Goal: Obtain resource: Download file/media

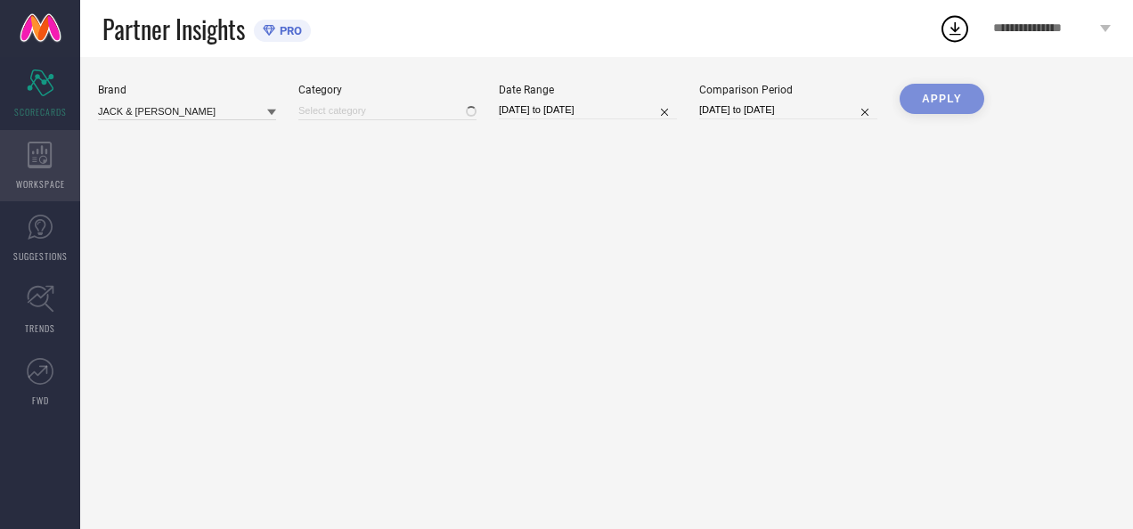
type input "All"
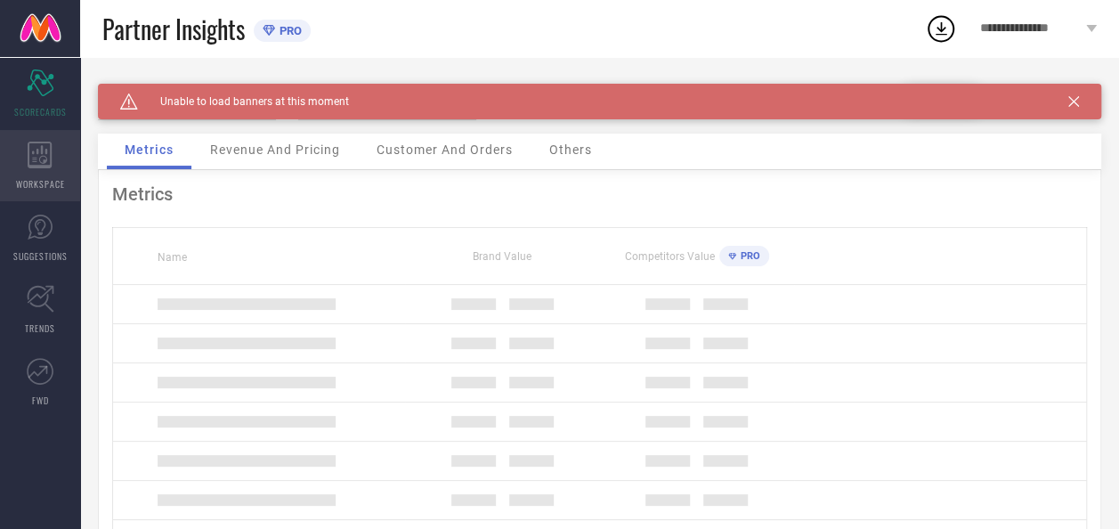
click at [36, 153] on icon at bounding box center [40, 155] width 25 height 27
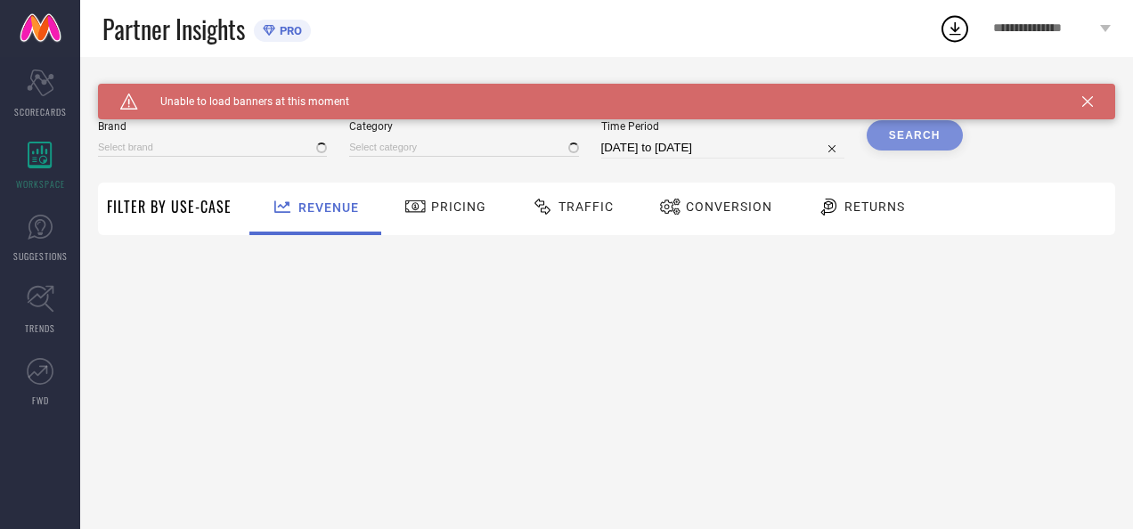
type input "JACK & [PERSON_NAME]"
type input "All"
click at [1086, 100] on icon at bounding box center [1087, 101] width 11 height 11
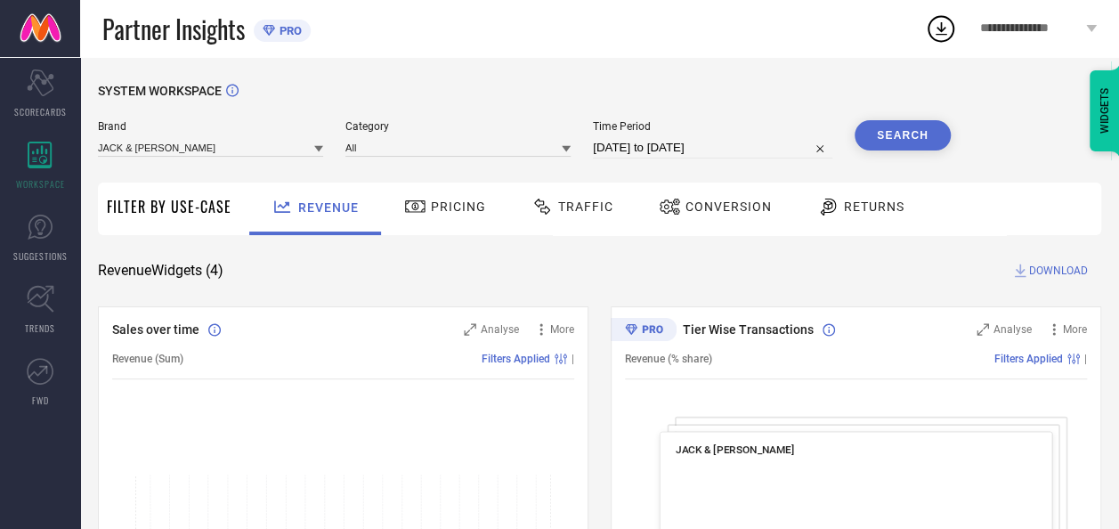
click at [316, 153] on icon at bounding box center [318, 148] width 9 height 9
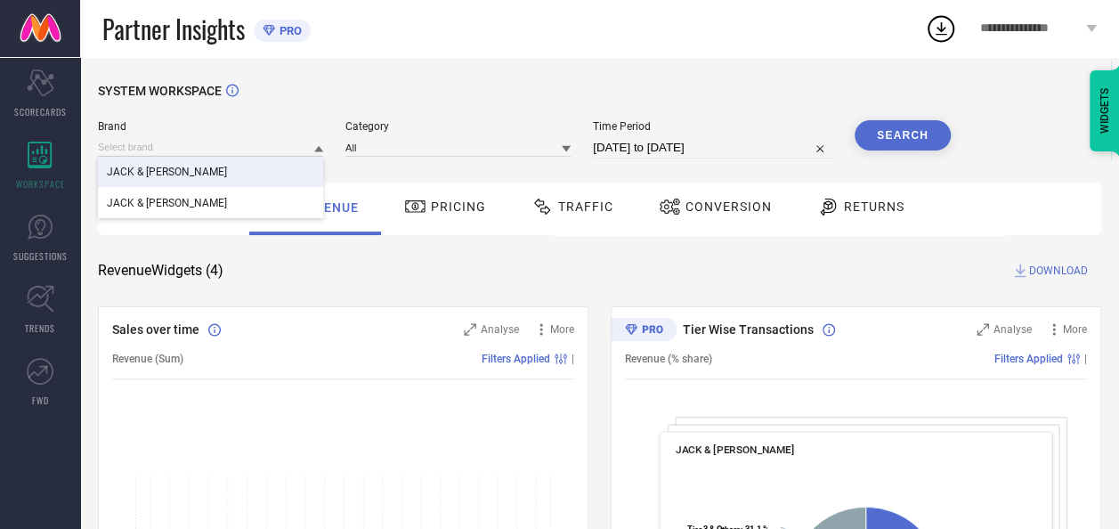
click at [263, 170] on div "JACK & [PERSON_NAME]" at bounding box center [210, 172] width 225 height 30
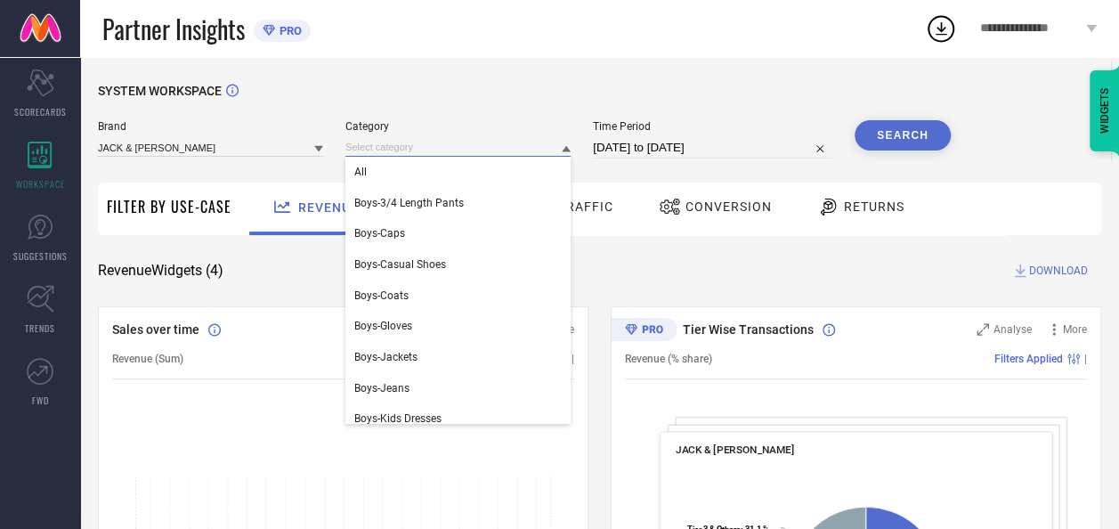
click at [384, 150] on input at bounding box center [458, 147] width 225 height 19
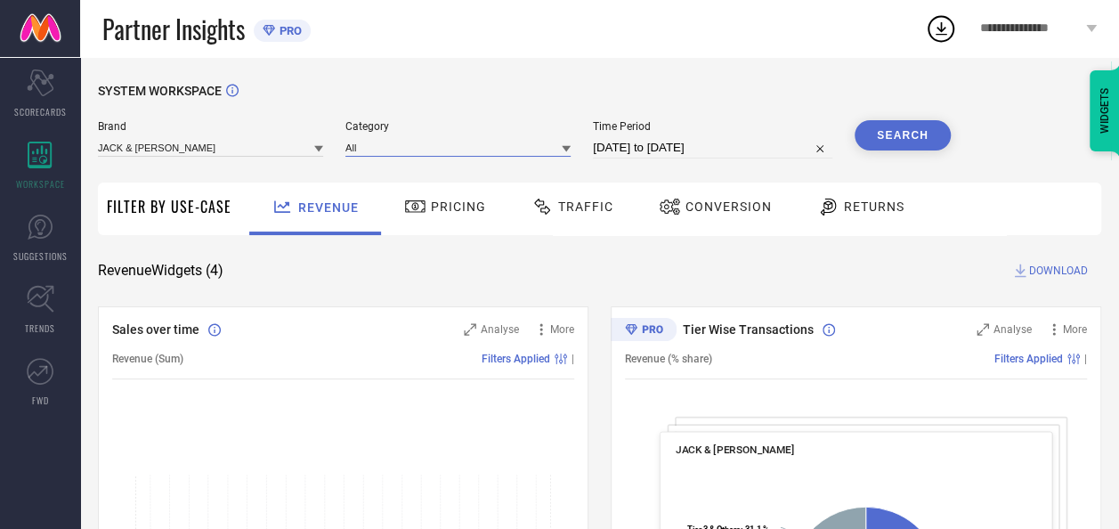
select select "8"
select select "2025"
select select "9"
select select "2025"
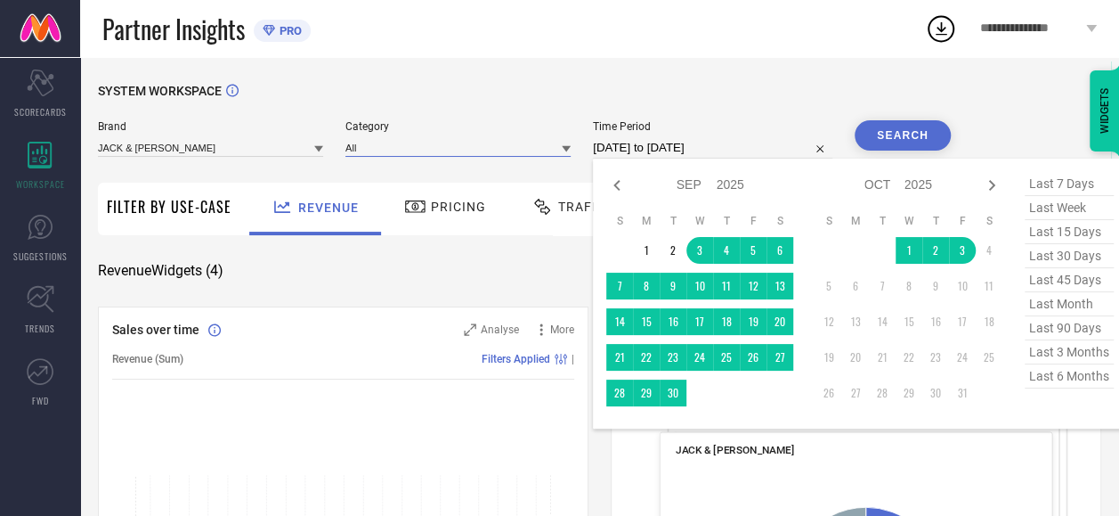
click at [646, 150] on input "[DATE] to [DATE]" at bounding box center [713, 147] width 240 height 21
click at [614, 184] on icon at bounding box center [616, 185] width 21 height 21
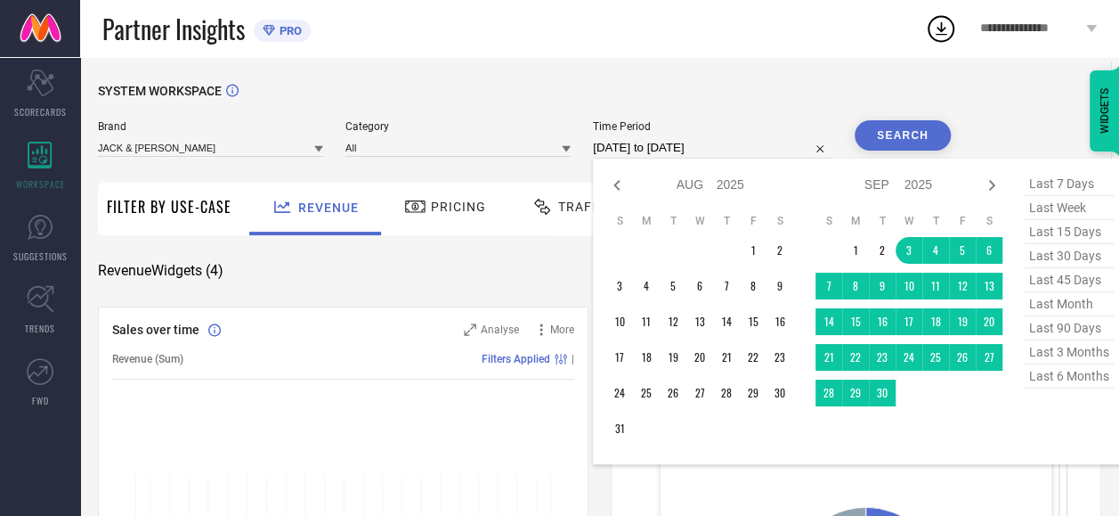
click at [614, 184] on icon at bounding box center [616, 185] width 21 height 21
select select "5"
select select "2025"
select select "6"
select select "2025"
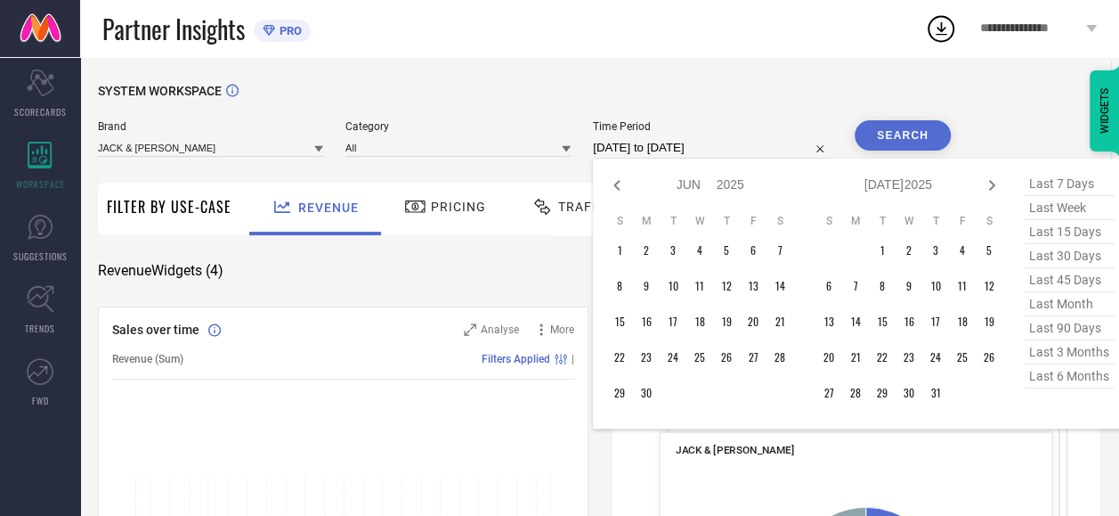
click at [614, 184] on icon at bounding box center [616, 185] width 21 height 21
select select "4"
select select "2025"
select select "5"
select select "2025"
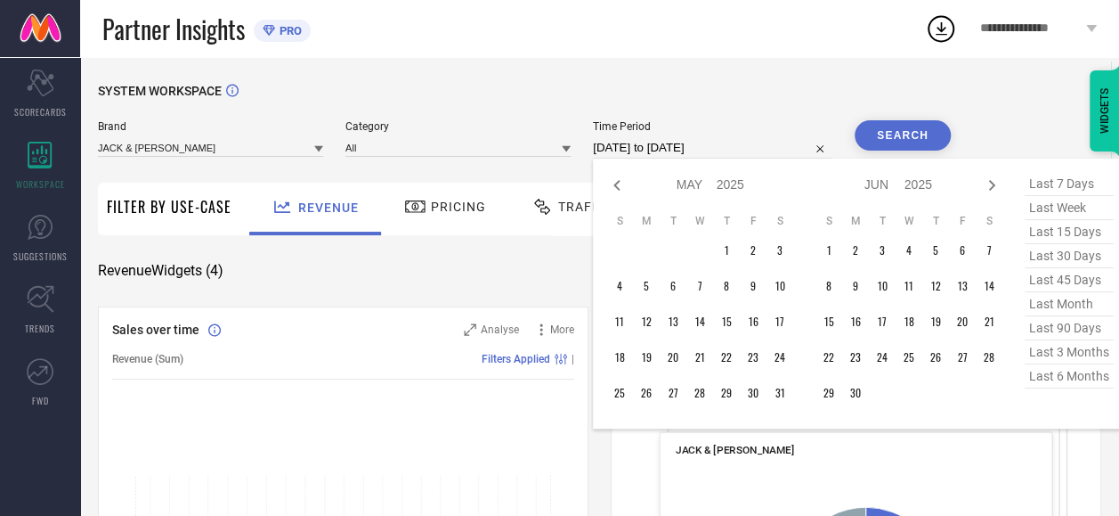
click at [614, 184] on icon at bounding box center [616, 185] width 21 height 21
select select "3"
select select "2025"
select select "4"
select select "2025"
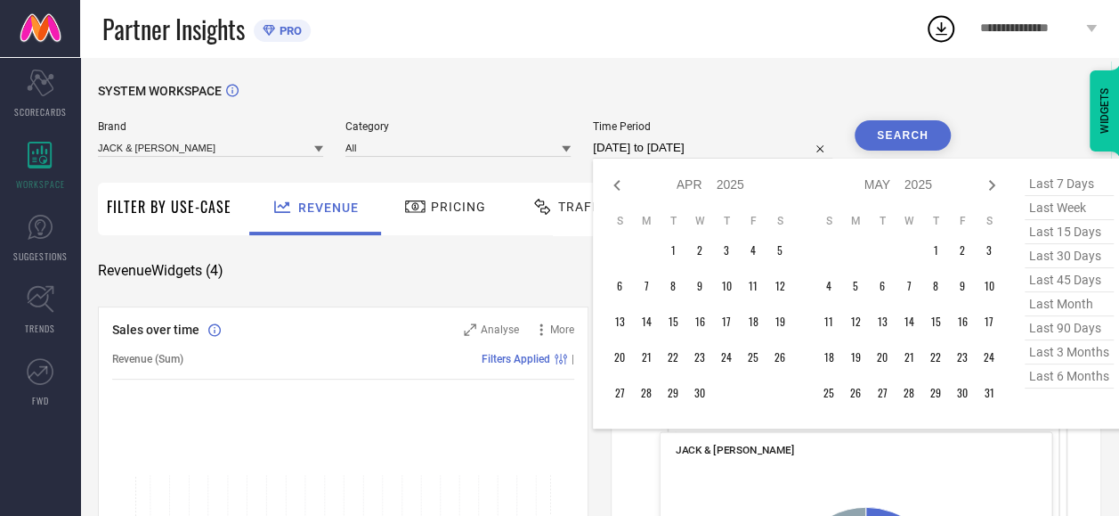
click at [614, 184] on icon at bounding box center [616, 185] width 21 height 21
select select "2"
select select "2025"
select select "3"
select select "2025"
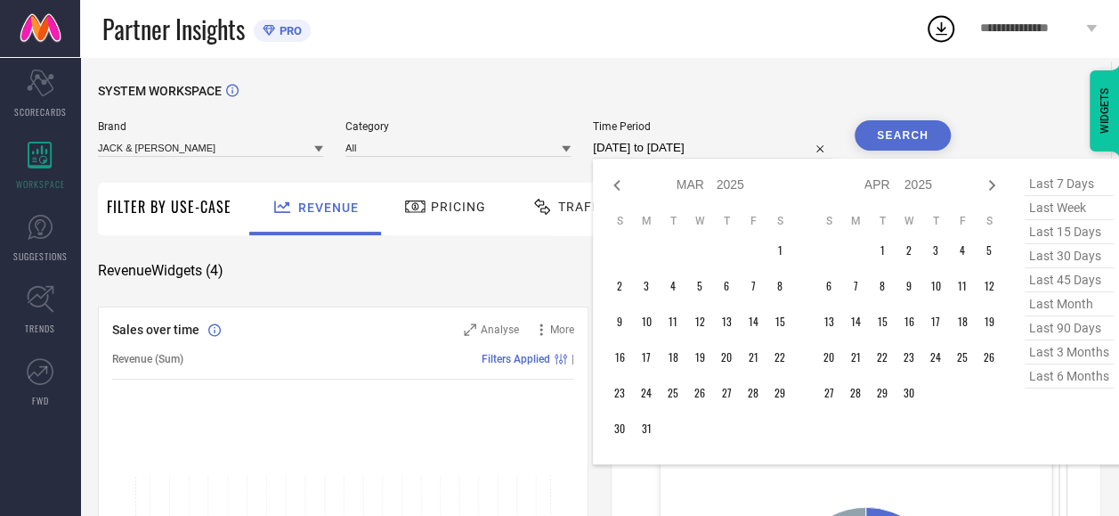
click at [614, 184] on icon at bounding box center [616, 185] width 21 height 21
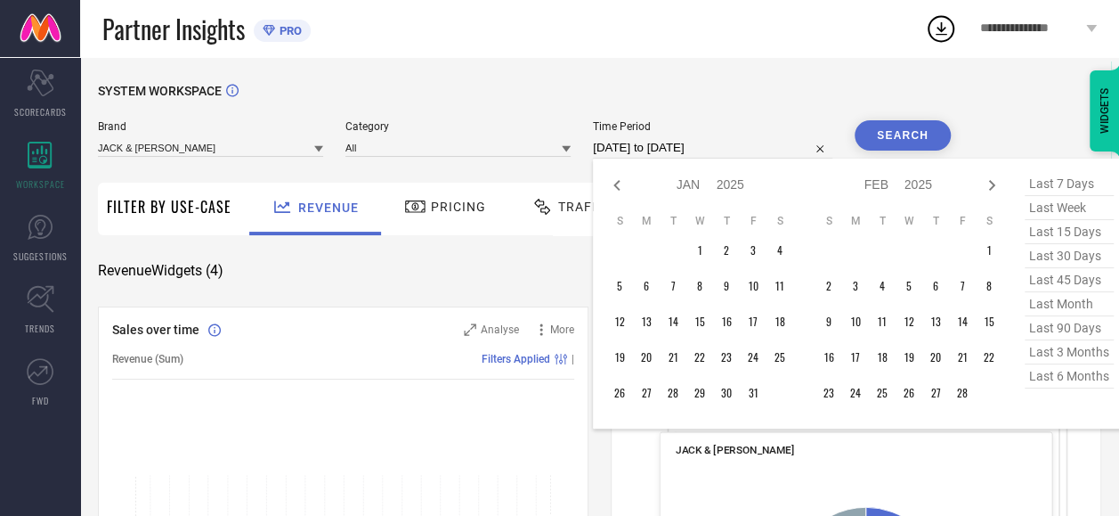
click at [614, 184] on icon at bounding box center [616, 185] width 21 height 21
select select "11"
select select "2024"
select select "2025"
click at [614, 184] on icon at bounding box center [616, 185] width 21 height 21
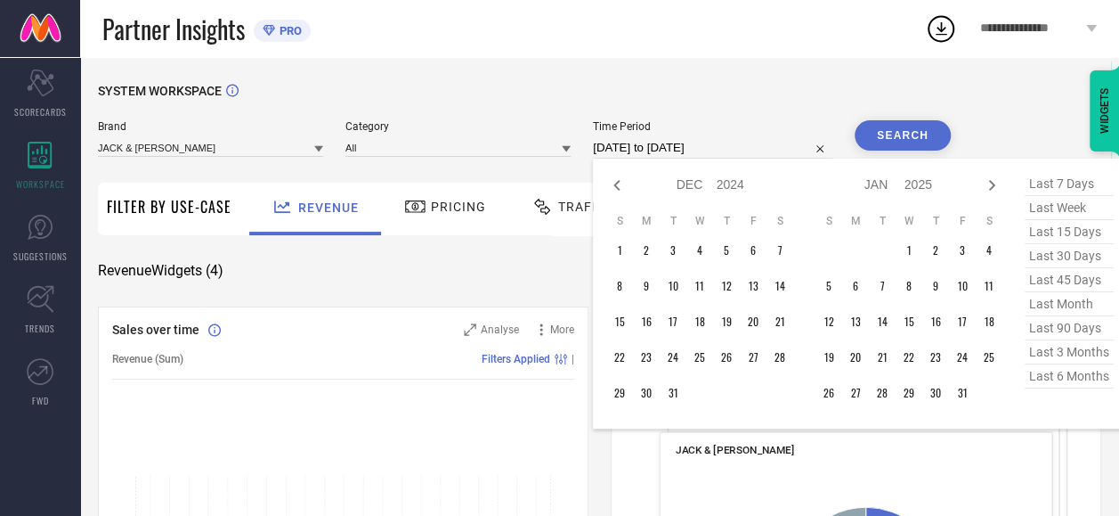
select select "10"
select select "2024"
select select "11"
select select "2024"
click at [614, 184] on icon at bounding box center [616, 185] width 21 height 21
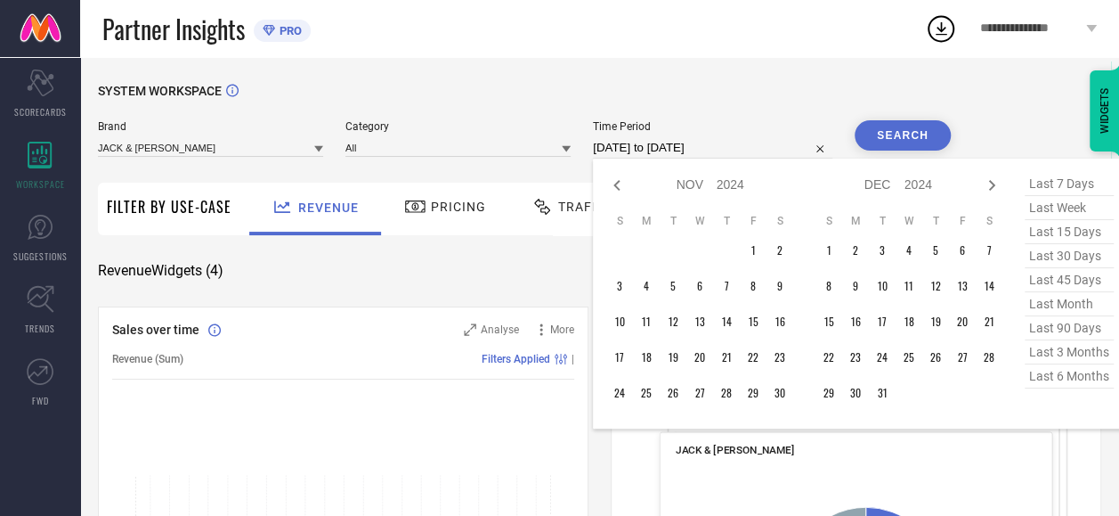
select select "9"
select select "2024"
select select "10"
select select "2024"
click at [614, 184] on icon at bounding box center [616, 185] width 21 height 21
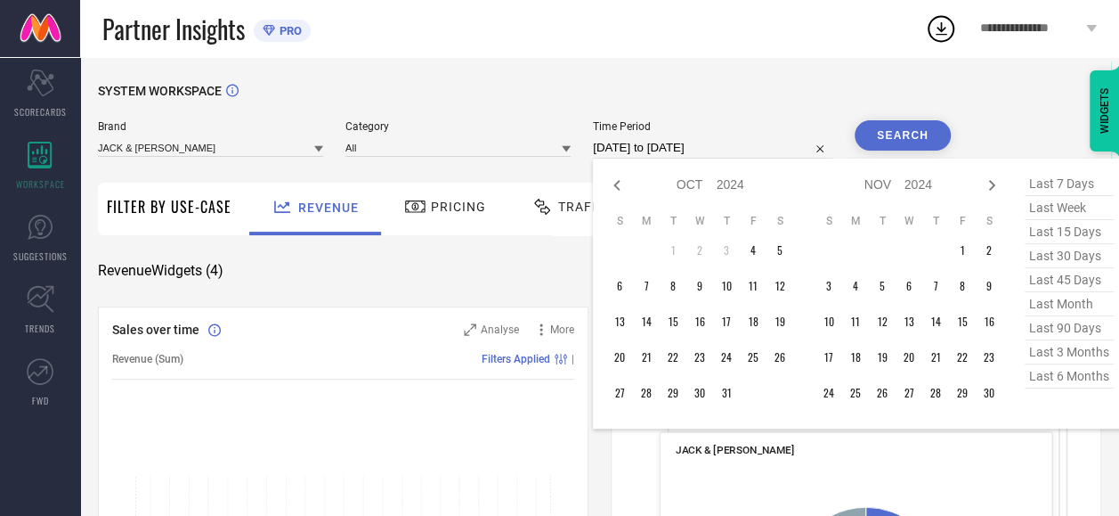
select select "8"
select select "2024"
select select "9"
select select "2024"
click at [614, 184] on icon at bounding box center [616, 185] width 21 height 21
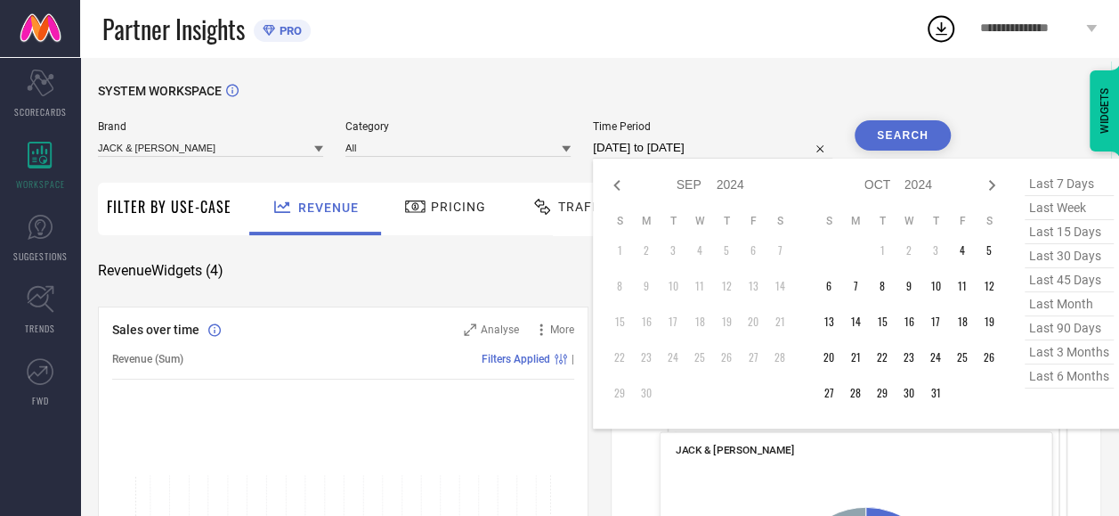
select select "7"
select select "2024"
select select "8"
select select "2024"
click at [1003, 193] on icon at bounding box center [991, 185] width 21 height 21
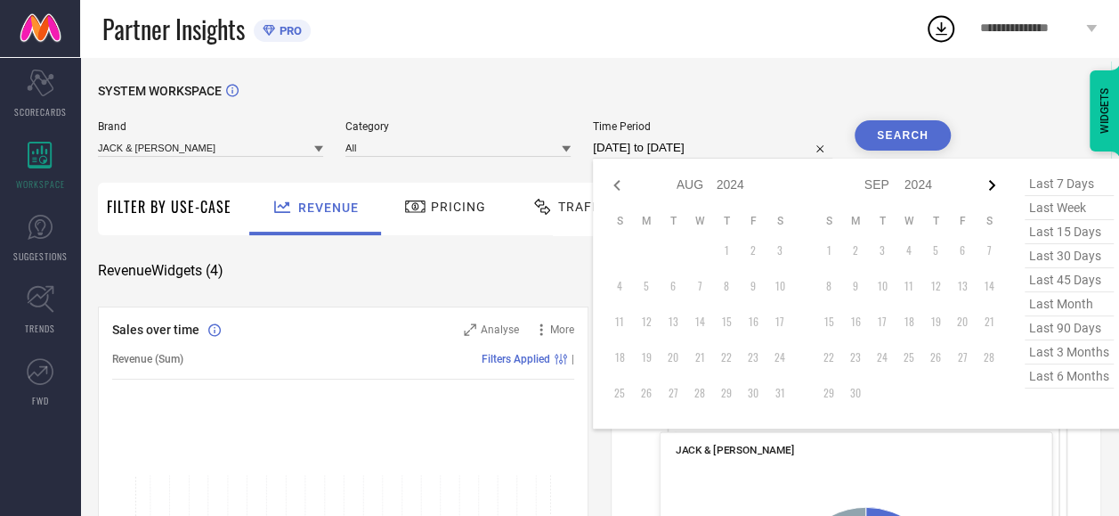
select select "8"
select select "2024"
select select "9"
select select "2024"
click at [1003, 193] on icon at bounding box center [991, 185] width 21 height 21
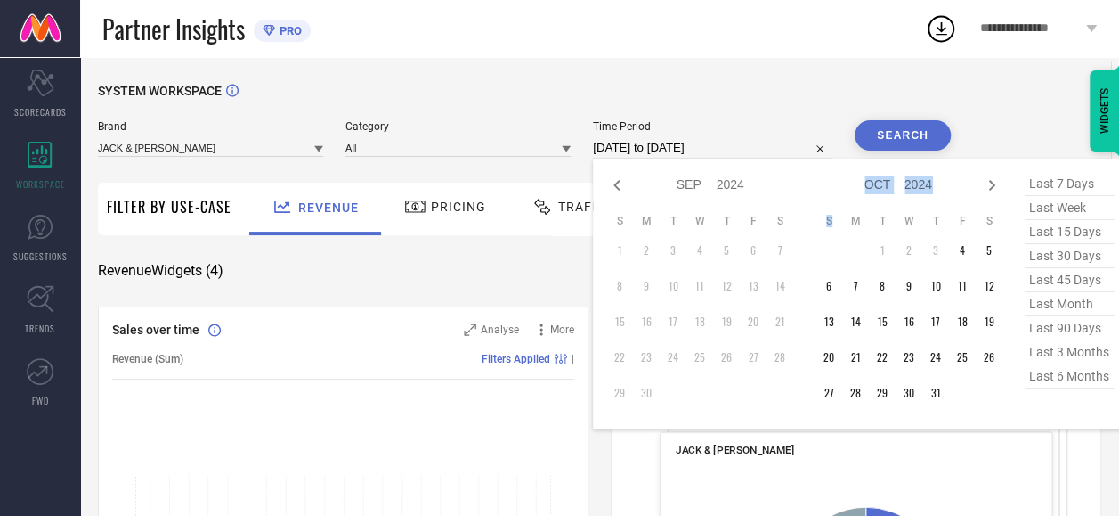
select select "9"
select select "2024"
select select "10"
select select "2024"
click at [619, 188] on icon at bounding box center [617, 185] width 6 height 11
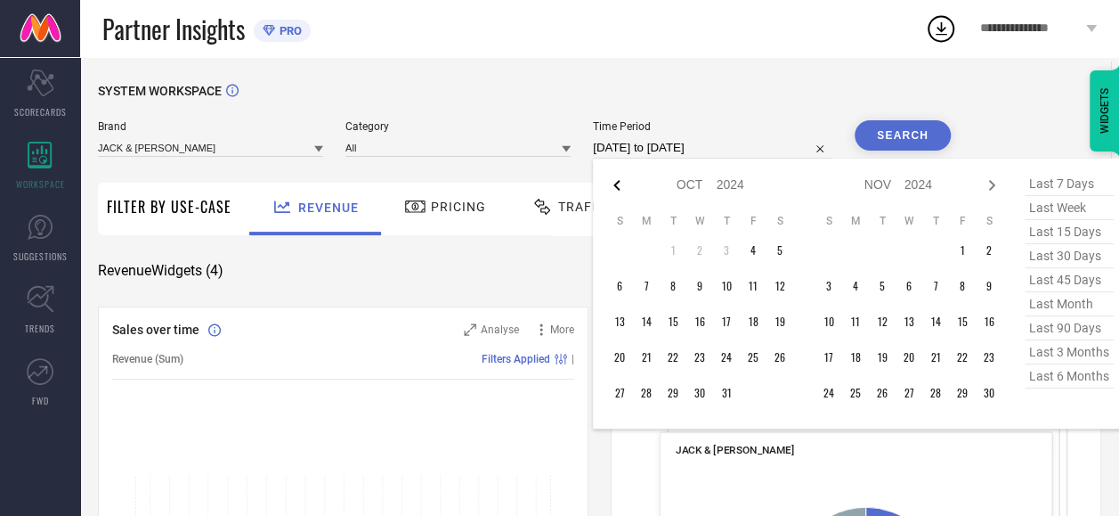
select select "8"
select select "2024"
select select "9"
select select "2024"
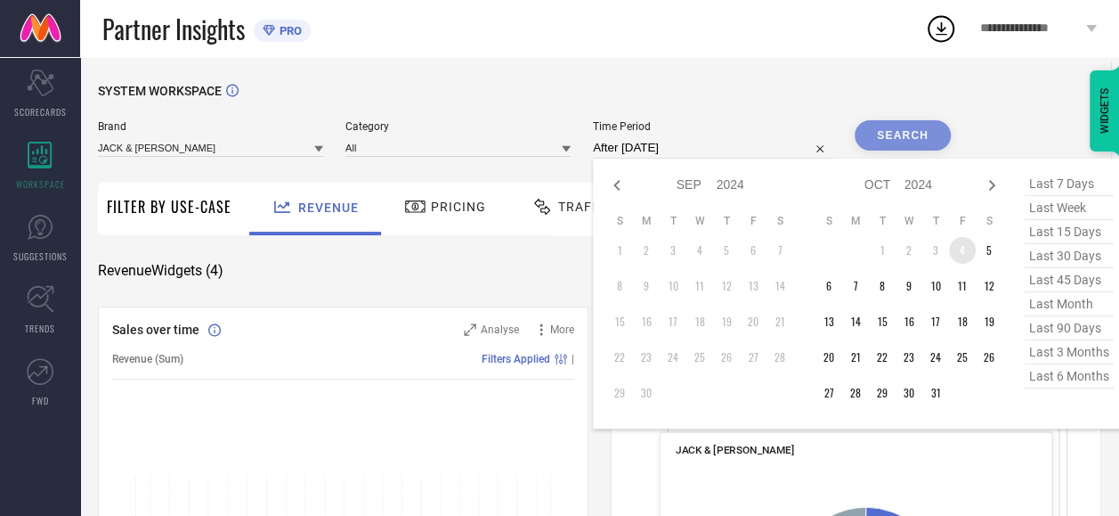
click at [961, 251] on td "4" at bounding box center [962, 250] width 27 height 27
type input "[DATE] to [DATE]"
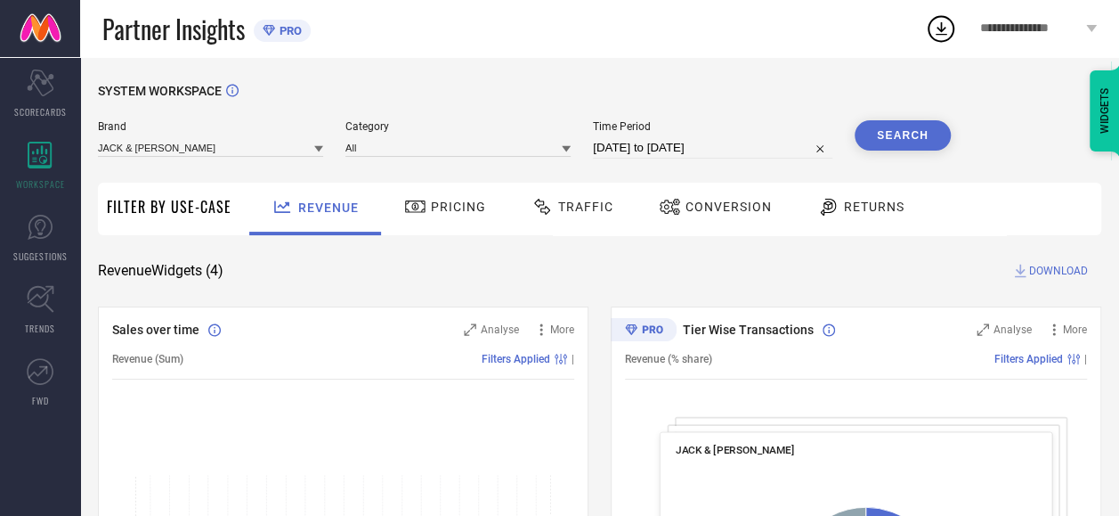
click at [774, 155] on input "[DATE] to [DATE]" at bounding box center [713, 147] width 240 height 21
select select "9"
select select "2024"
select select "10"
select select "2024"
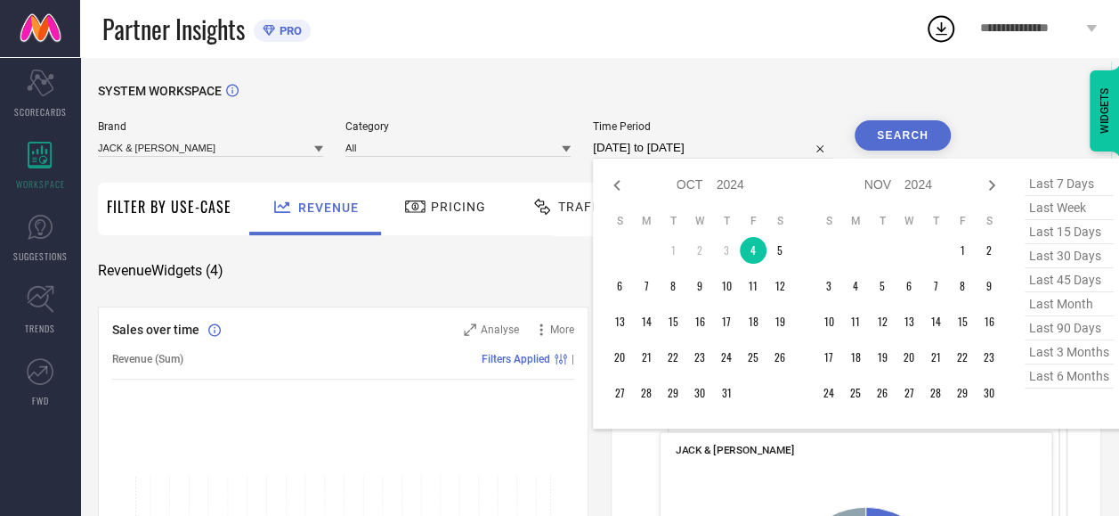
click at [685, 153] on input "[DATE] to [DATE]" at bounding box center [713, 147] width 240 height 21
click at [751, 249] on td "4" at bounding box center [753, 250] width 27 height 27
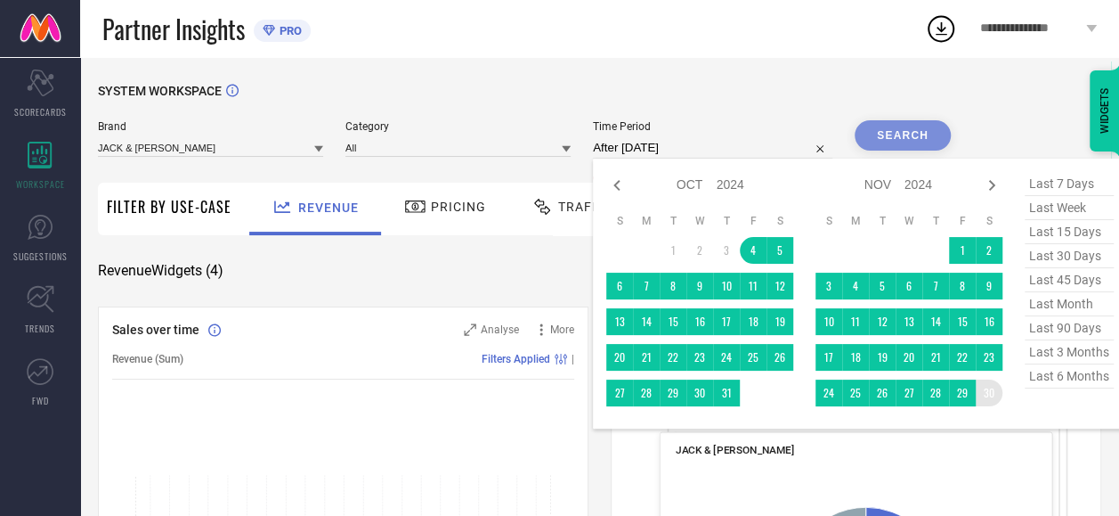
type input "[DATE] to [DATE]"
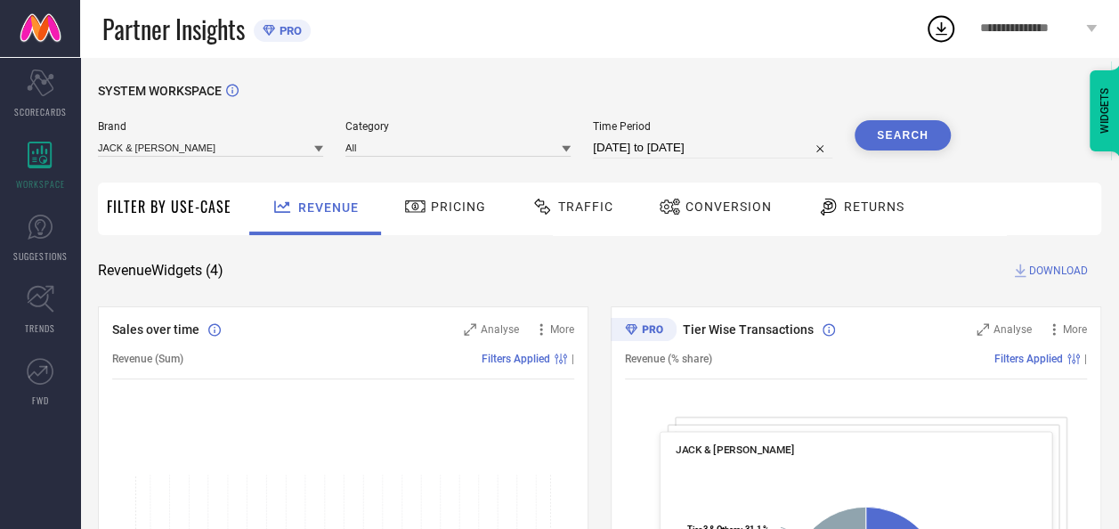
click at [581, 210] on span "Traffic" at bounding box center [585, 206] width 55 height 14
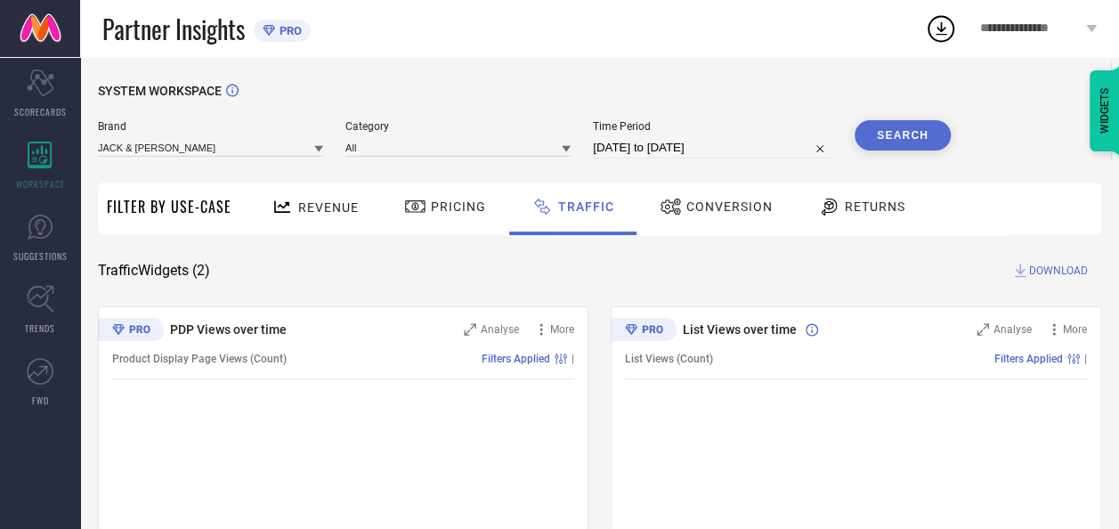
click at [896, 129] on button "Search" at bounding box center [903, 135] width 96 height 30
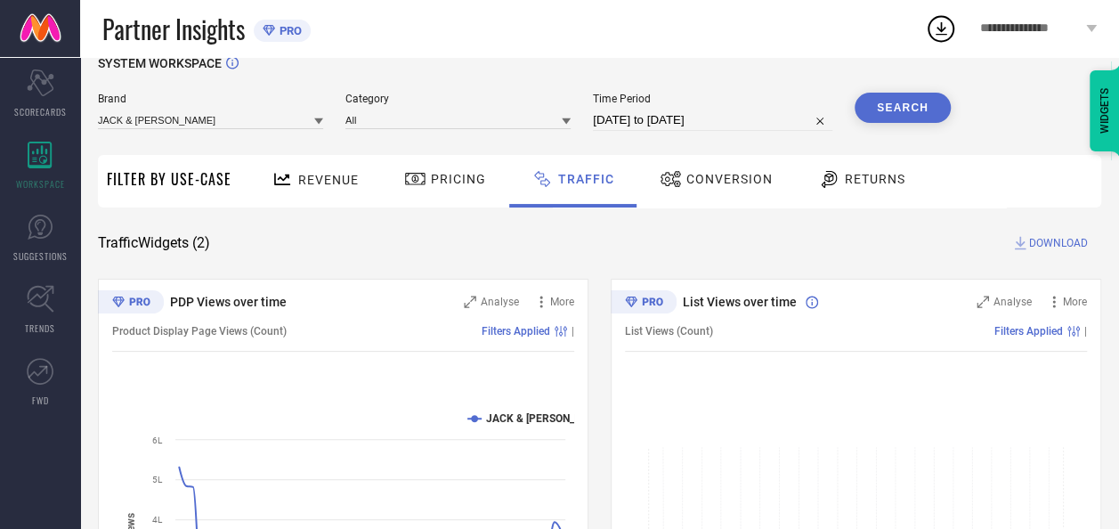
scroll to position [21, 0]
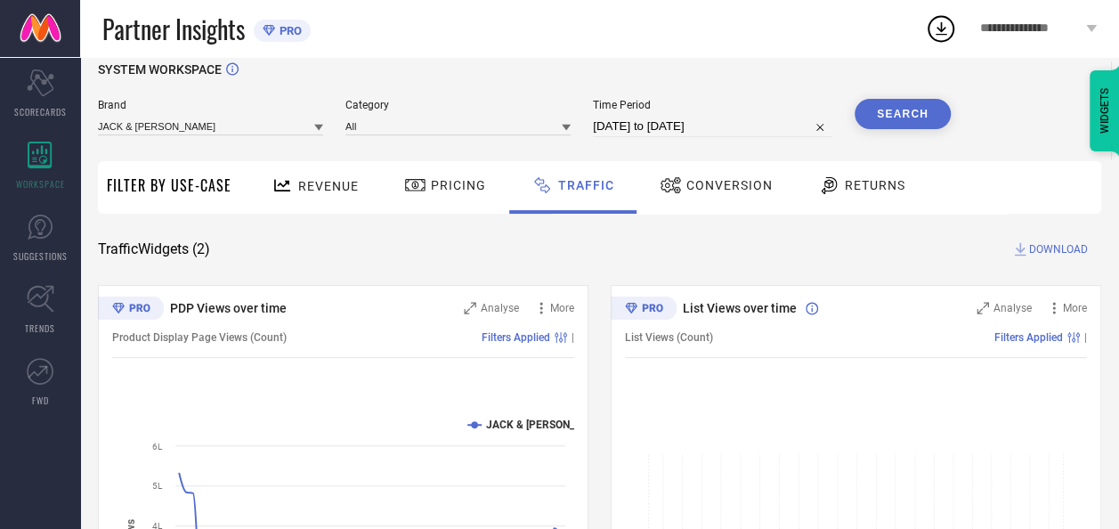
drag, startPoint x: 1053, startPoint y: 257, endPoint x: 1057, endPoint y: 248, distance: 9.6
click at [1057, 248] on span "DOWNLOAD" at bounding box center [1058, 249] width 59 height 18
click at [944, 14] on icon at bounding box center [941, 28] width 32 height 32
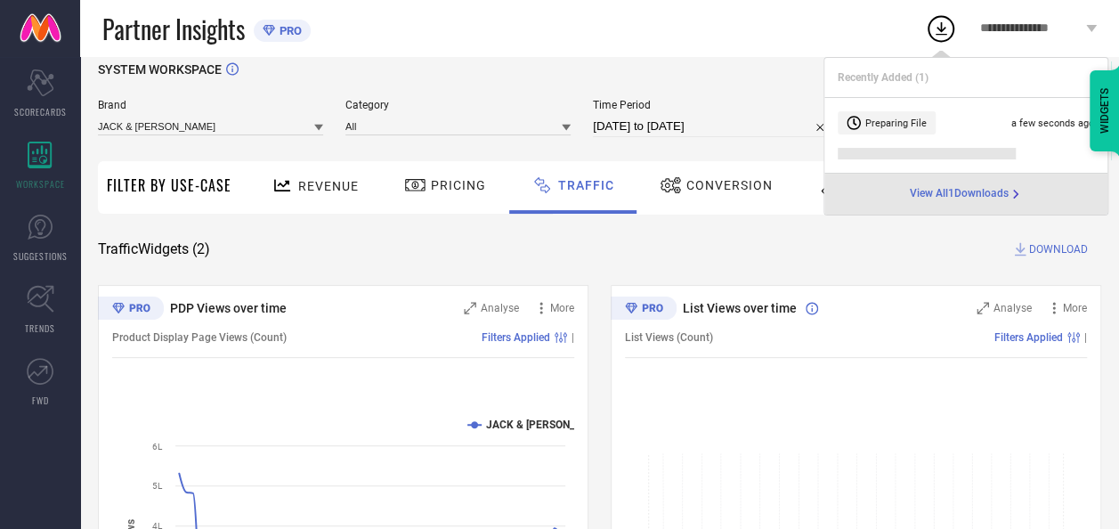
click at [939, 21] on icon at bounding box center [941, 28] width 32 height 32
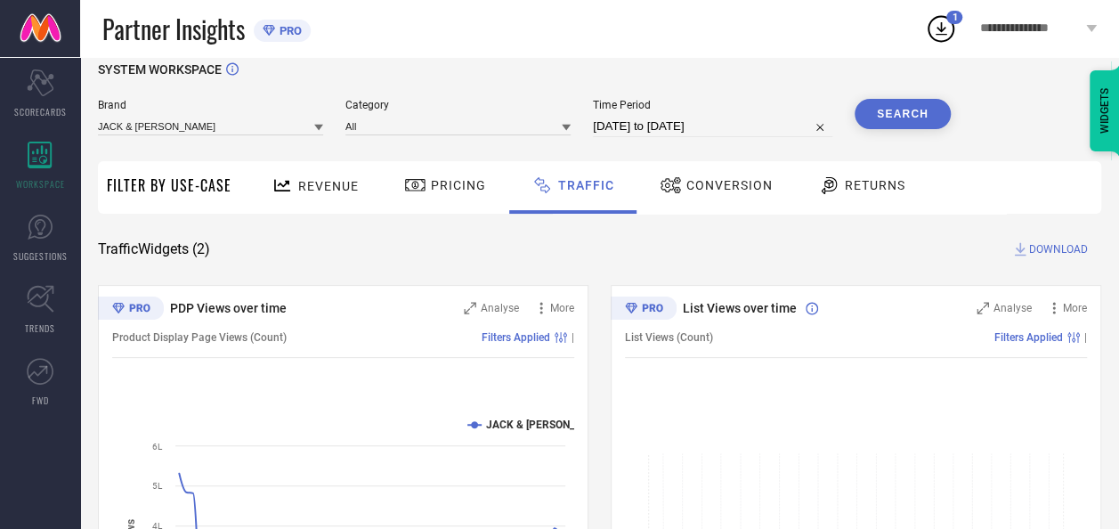
click at [939, 21] on icon at bounding box center [941, 28] width 32 height 32
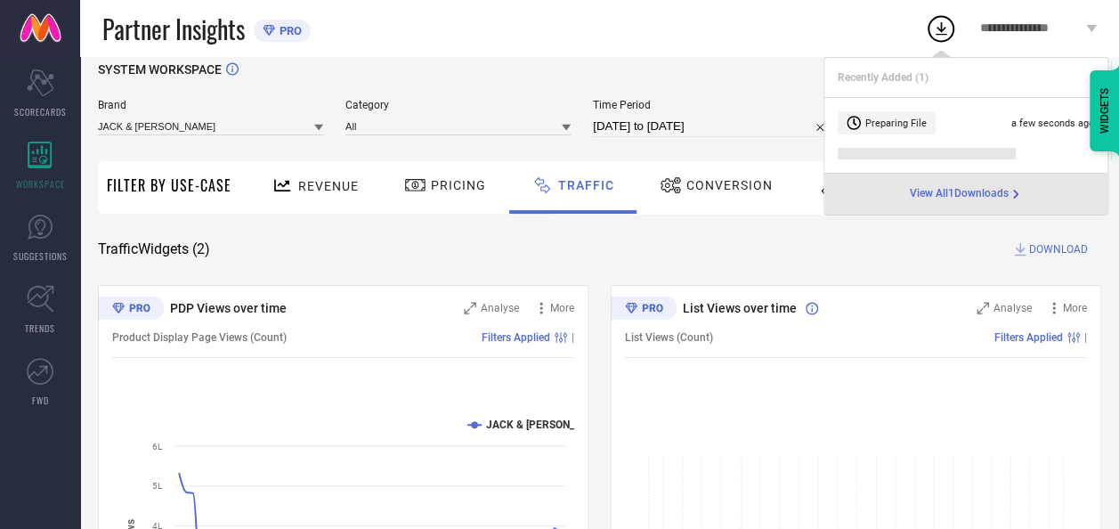
click at [948, 191] on span "View All 1 Downloads" at bounding box center [959, 194] width 99 height 14
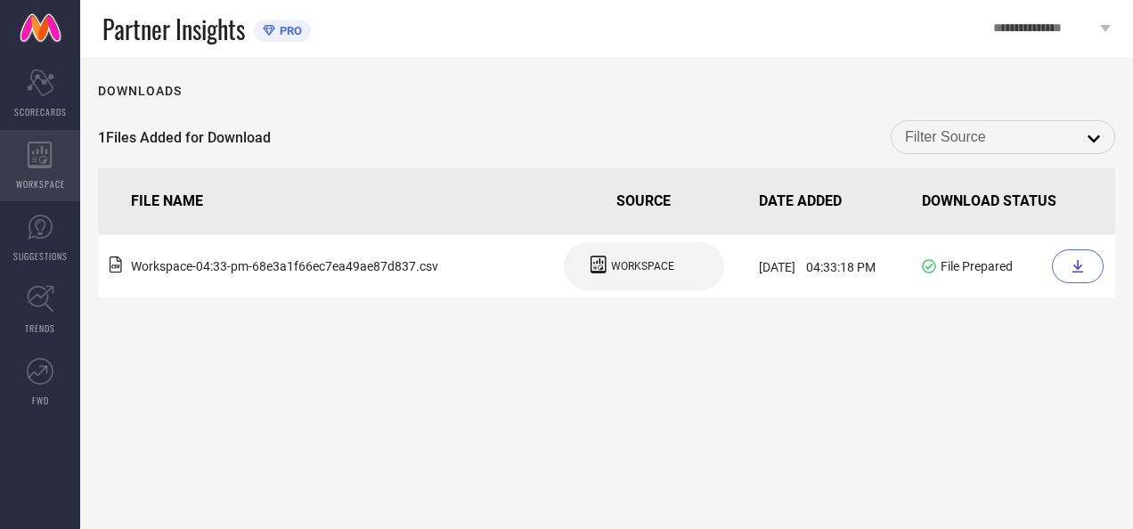
click at [55, 175] on div "WORKSPACE" at bounding box center [40, 165] width 80 height 71
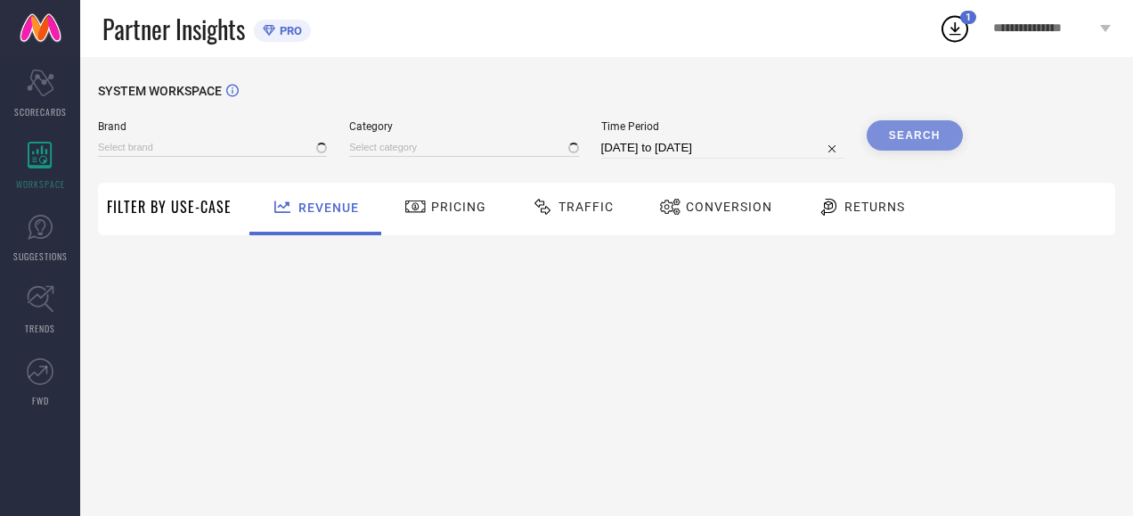
select select "8"
select select "2025"
select select "9"
select select "2025"
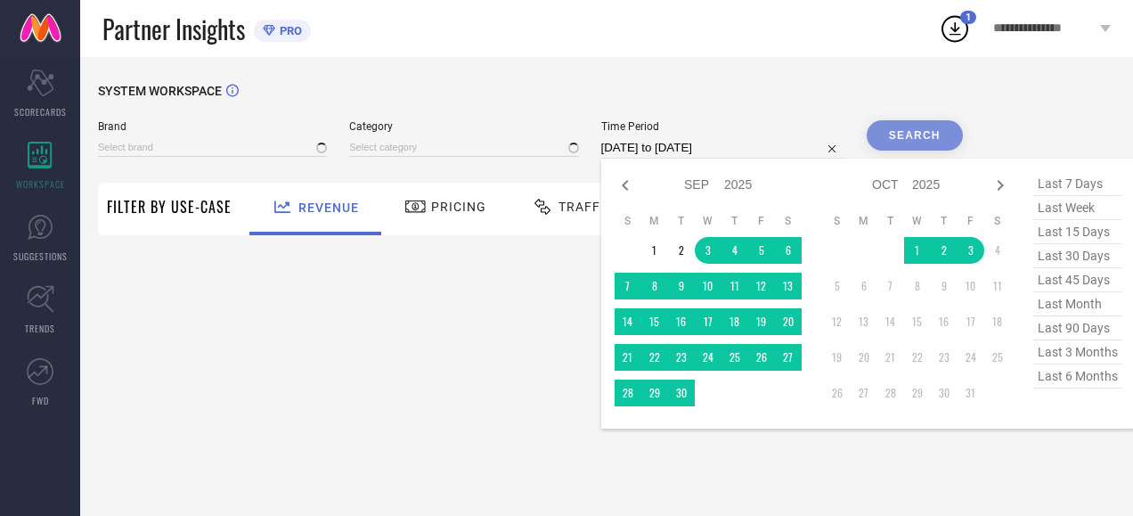
click at [703, 153] on input "[DATE] to [DATE]" at bounding box center [722, 147] width 243 height 21
type input "JACK & [PERSON_NAME]"
type input "All"
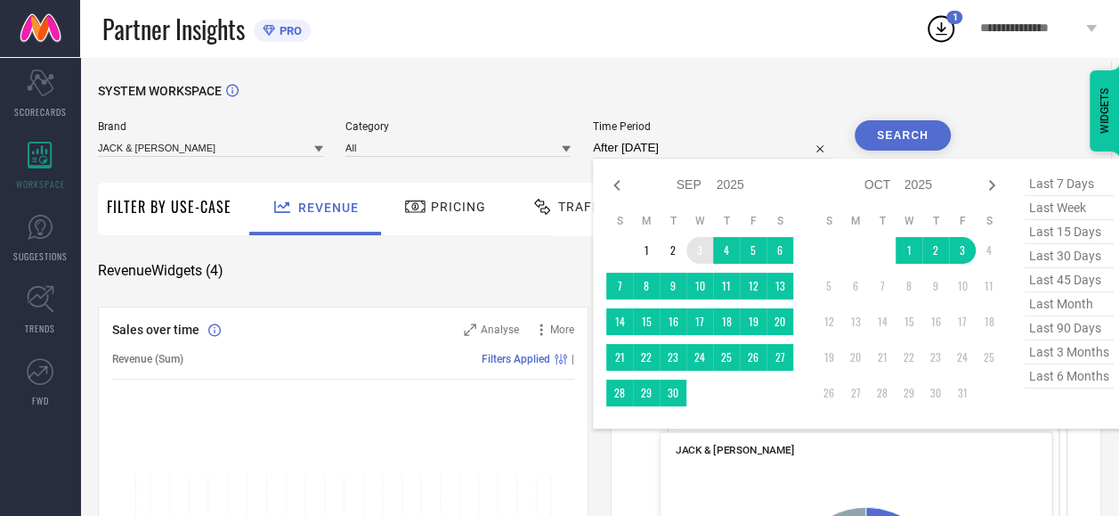
click at [703, 248] on td "3" at bounding box center [700, 250] width 27 height 27
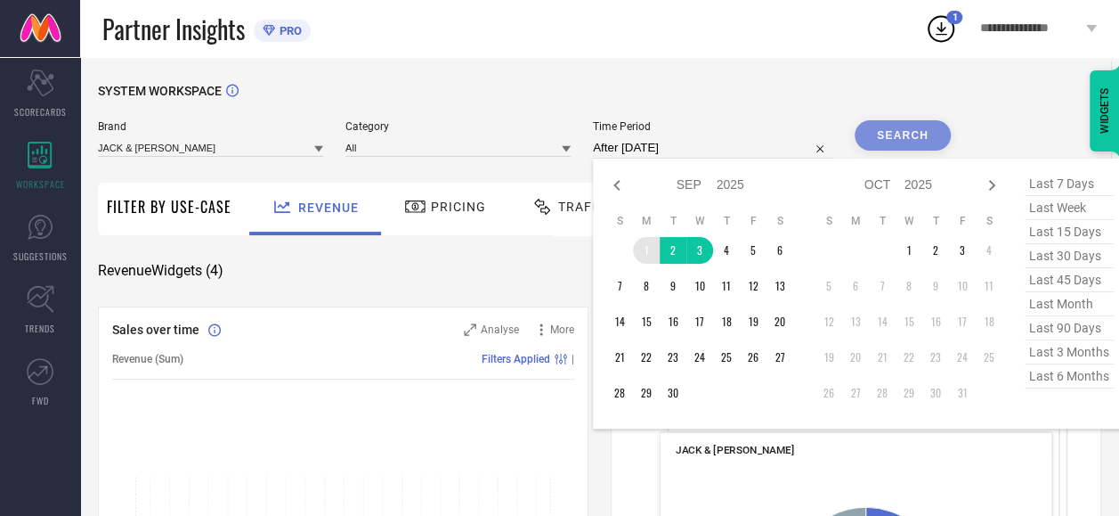
type input "[DATE] to [DATE]"
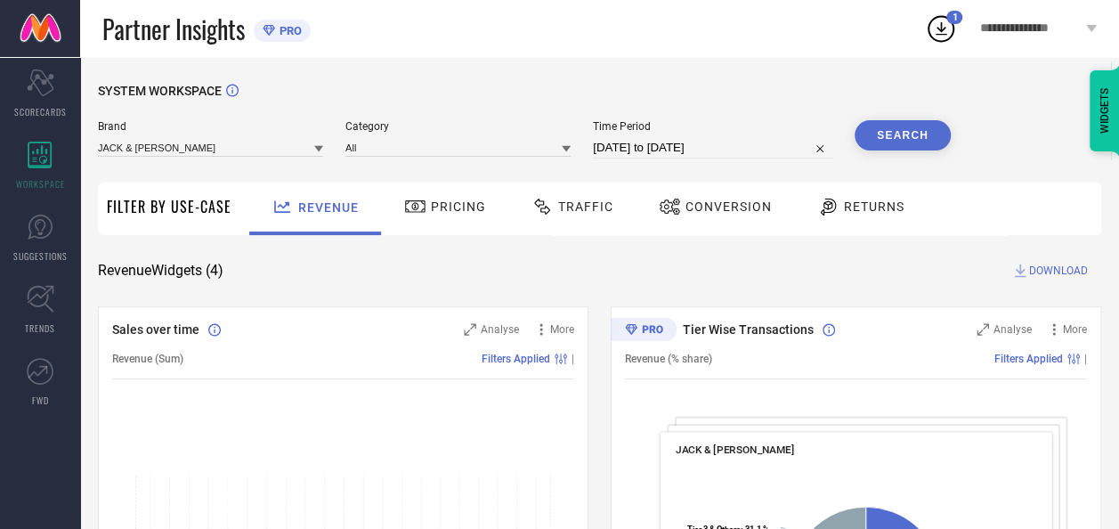
select select "8"
select select "2025"
select select "9"
select select "2025"
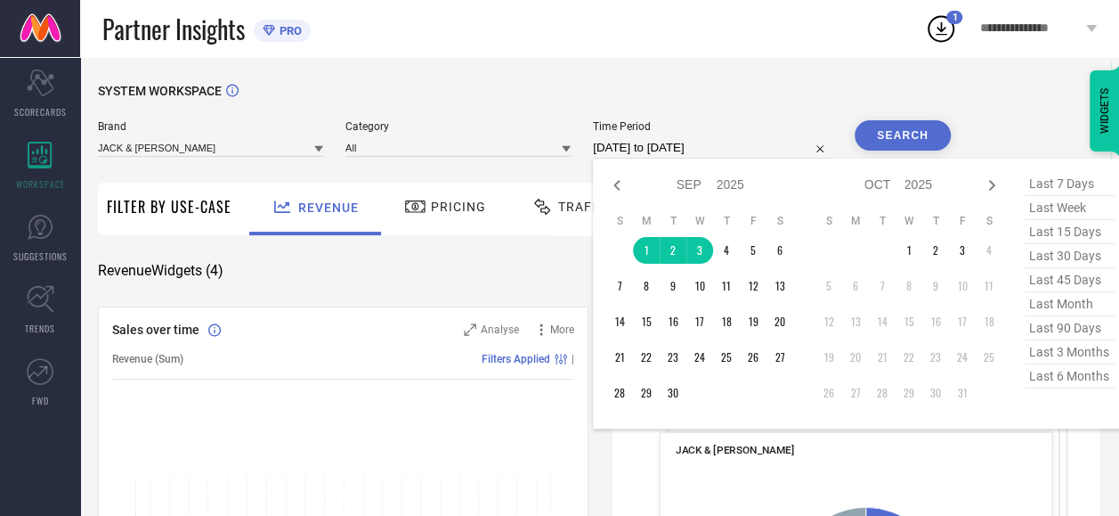
click at [689, 142] on input "[DATE] to [DATE]" at bounding box center [713, 147] width 240 height 21
click at [650, 260] on td "1" at bounding box center [646, 250] width 27 height 27
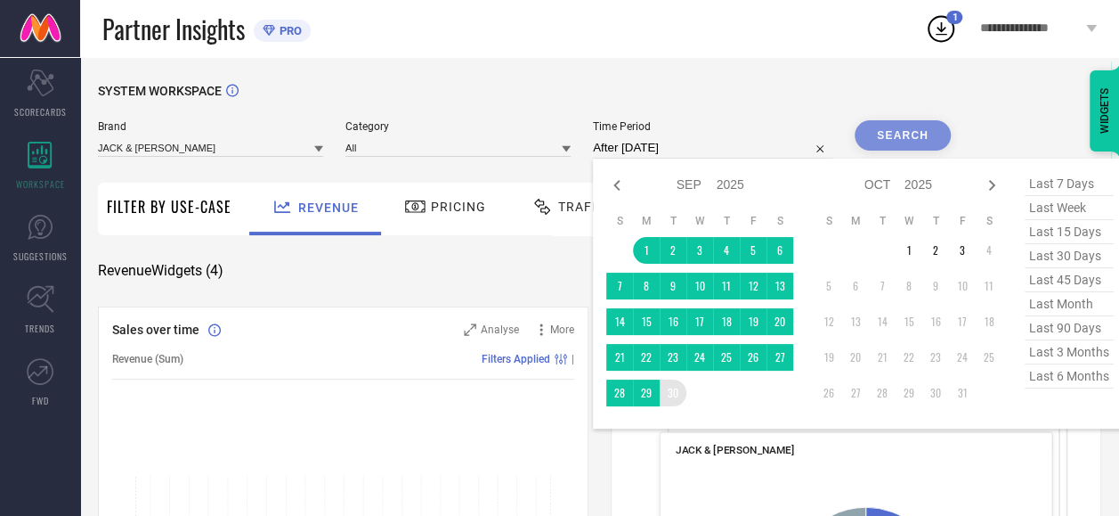
type input "[DATE] to [DATE]"
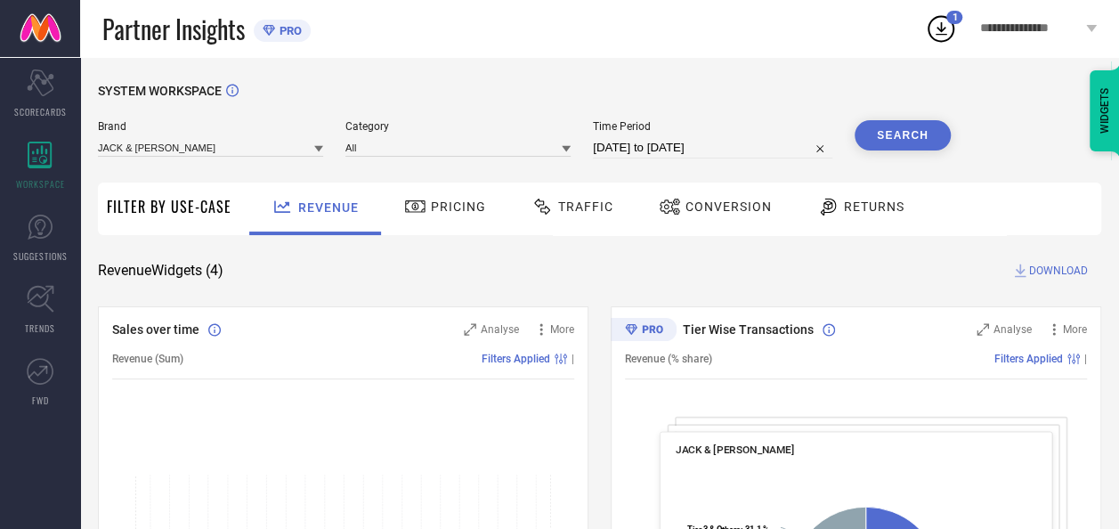
click at [558, 213] on span "Traffic" at bounding box center [585, 206] width 55 height 14
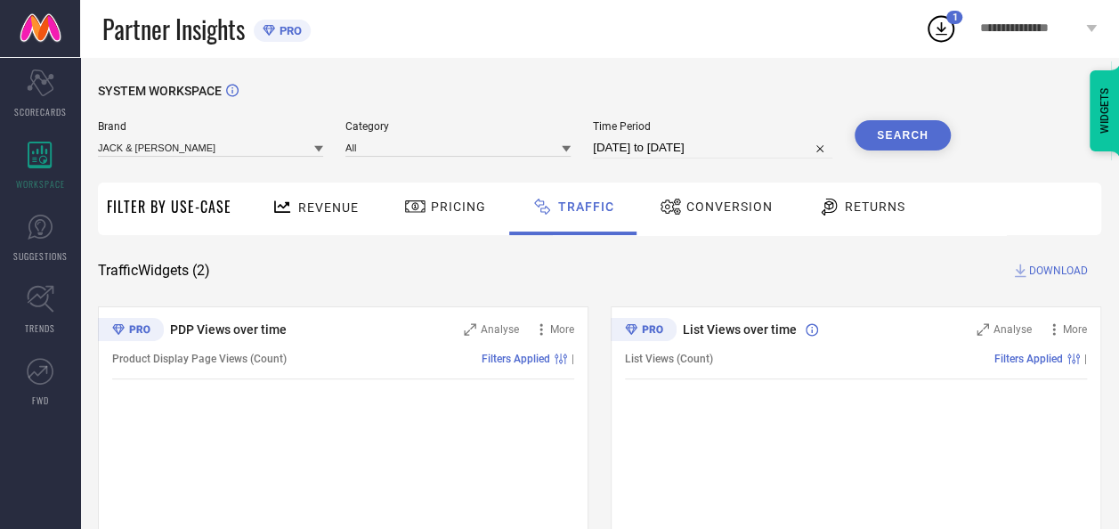
click at [901, 131] on button "Search" at bounding box center [903, 135] width 96 height 30
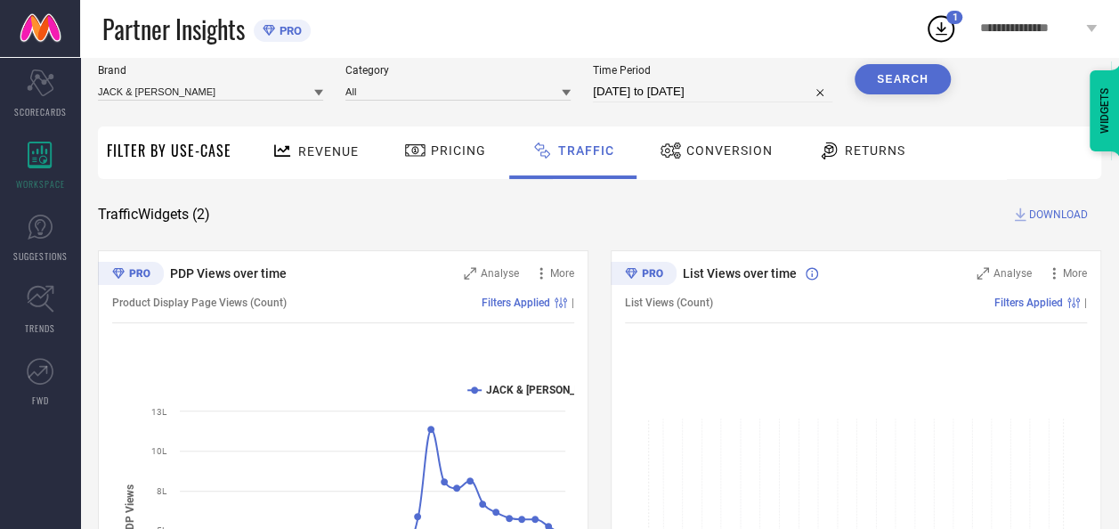
scroll to position [50, 0]
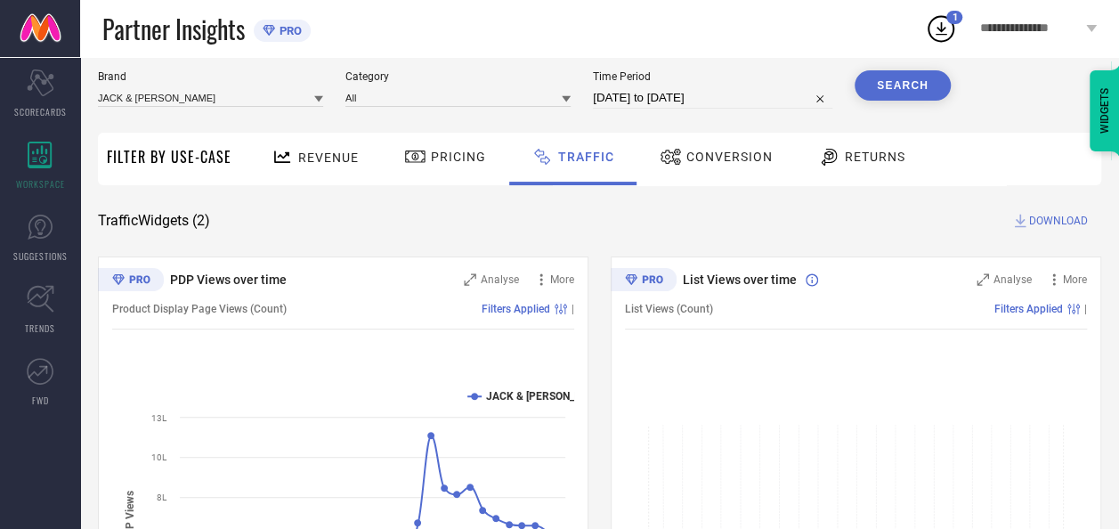
click at [1049, 218] on span "DOWNLOAD" at bounding box center [1058, 221] width 59 height 18
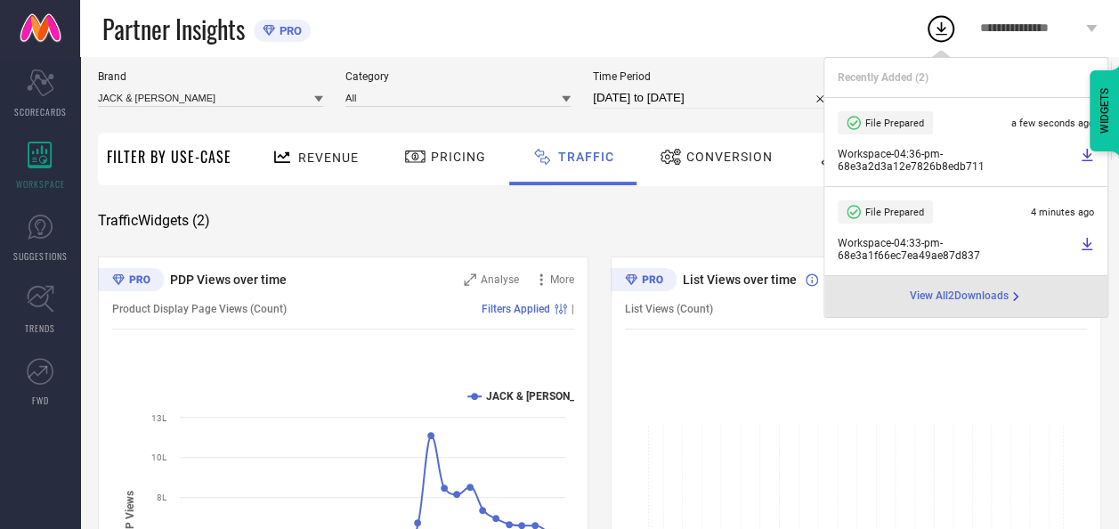
click at [606, 228] on div "Traffic Widgets ( 2 ) DOWNLOAD" at bounding box center [600, 221] width 1004 height 18
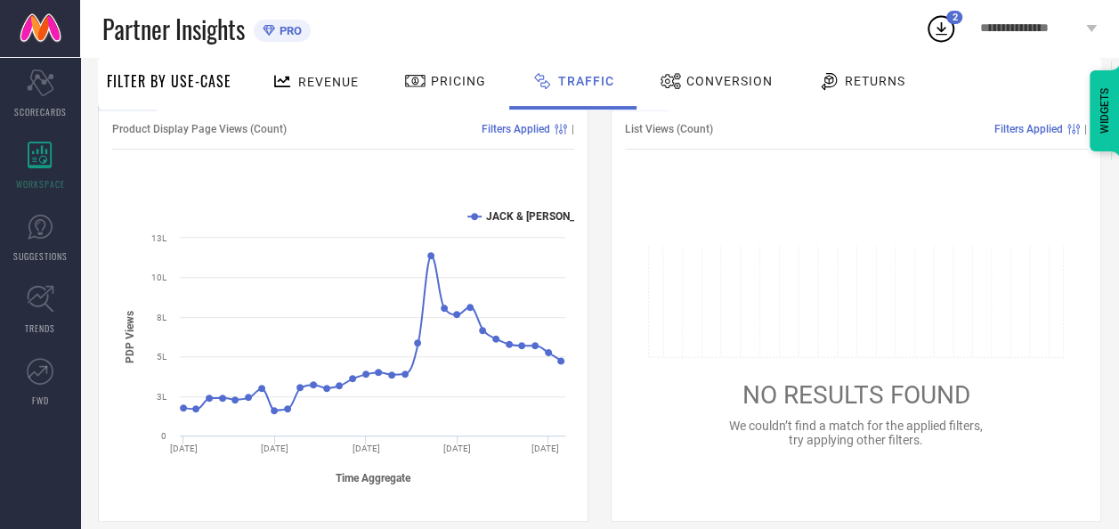
scroll to position [249, 0]
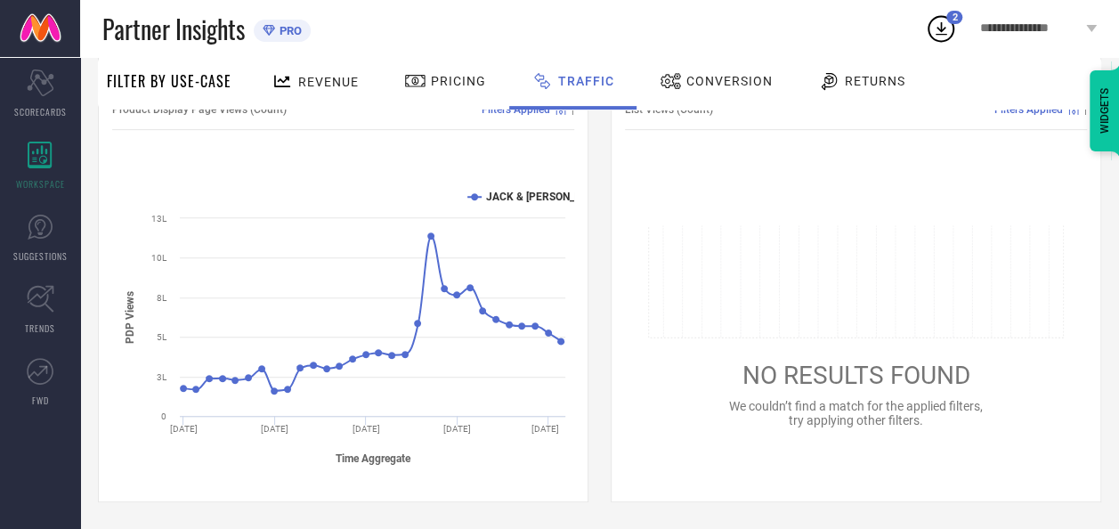
click at [377, 453] on tspan "Time Aggregate" at bounding box center [374, 458] width 76 height 12
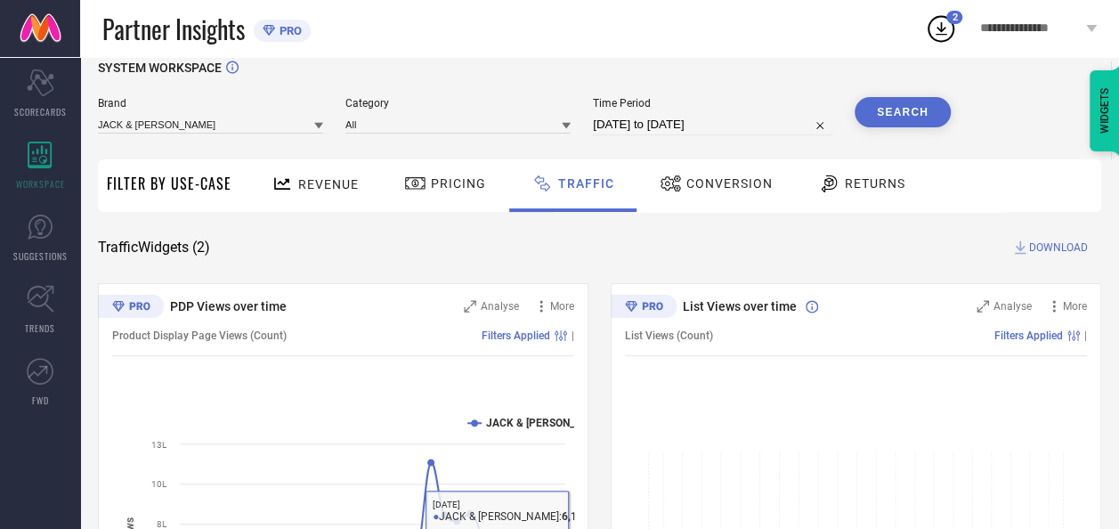
scroll to position [18, 0]
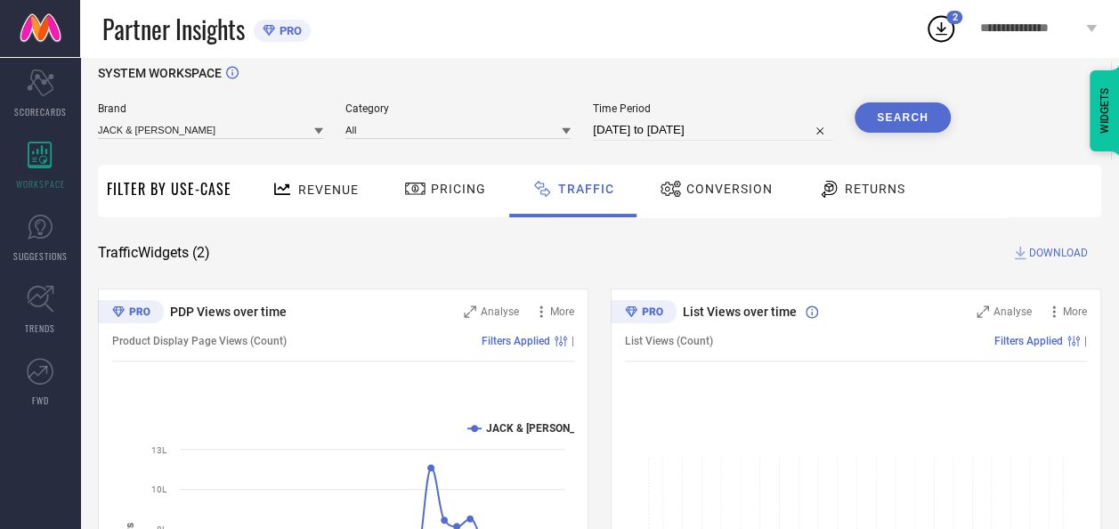
click at [535, 269] on div "SYSTEM WORKSPACE Brand JACK & [PERSON_NAME] Category All Time Period [DATE] to …" at bounding box center [600, 400] width 1004 height 668
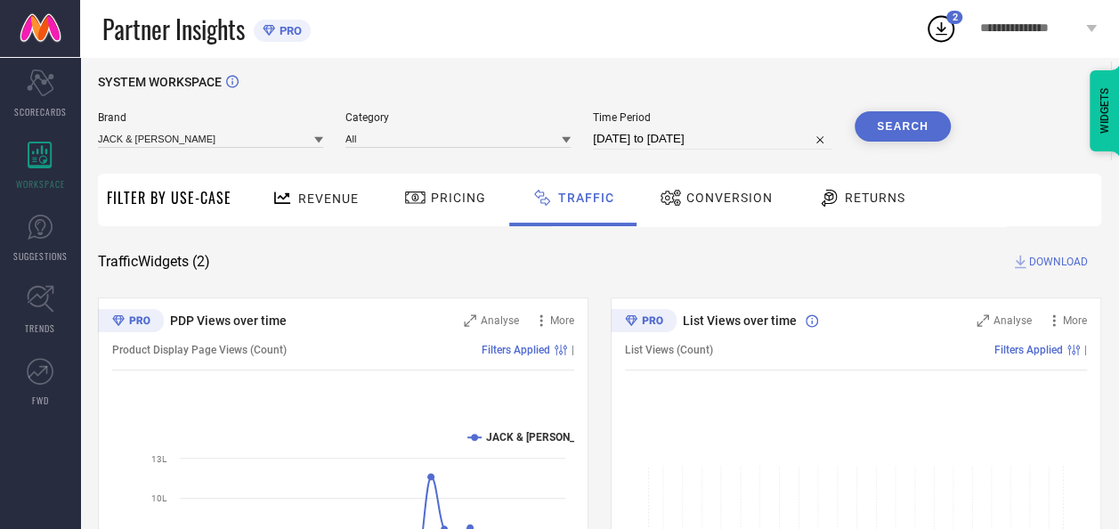
scroll to position [0, 0]
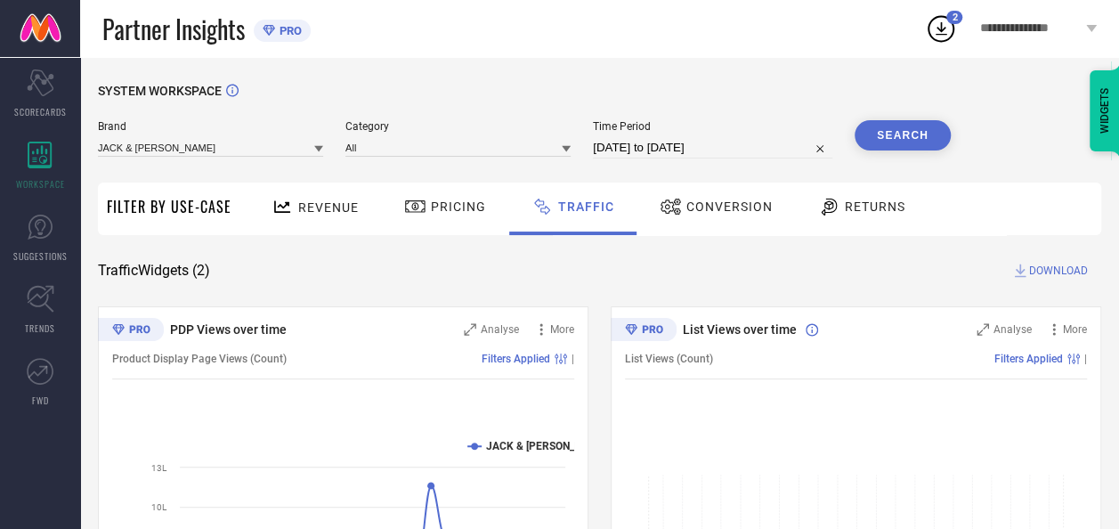
click at [921, 143] on button "Search" at bounding box center [903, 135] width 96 height 30
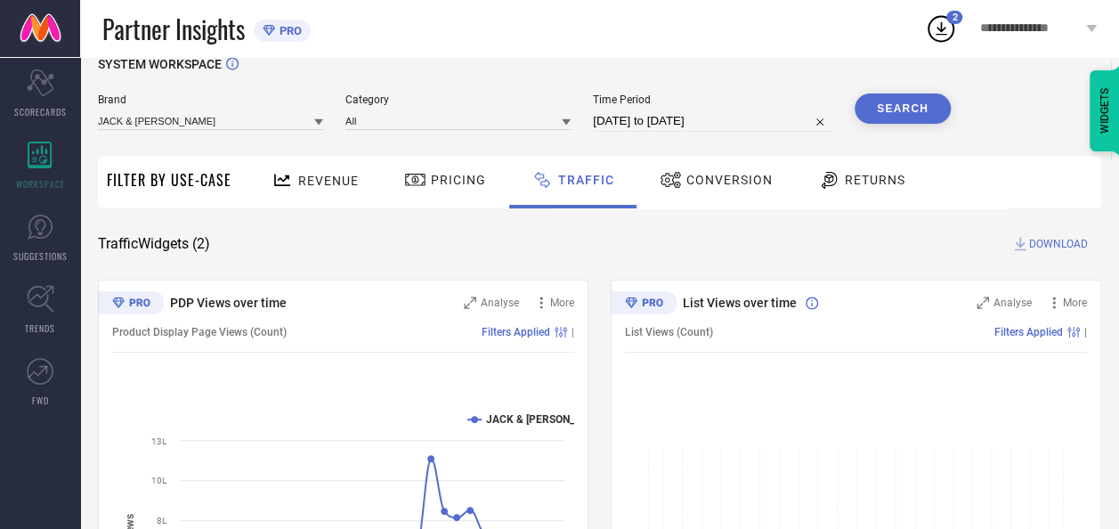
scroll to position [25, 0]
click at [883, 108] on button "Search" at bounding box center [903, 110] width 96 height 30
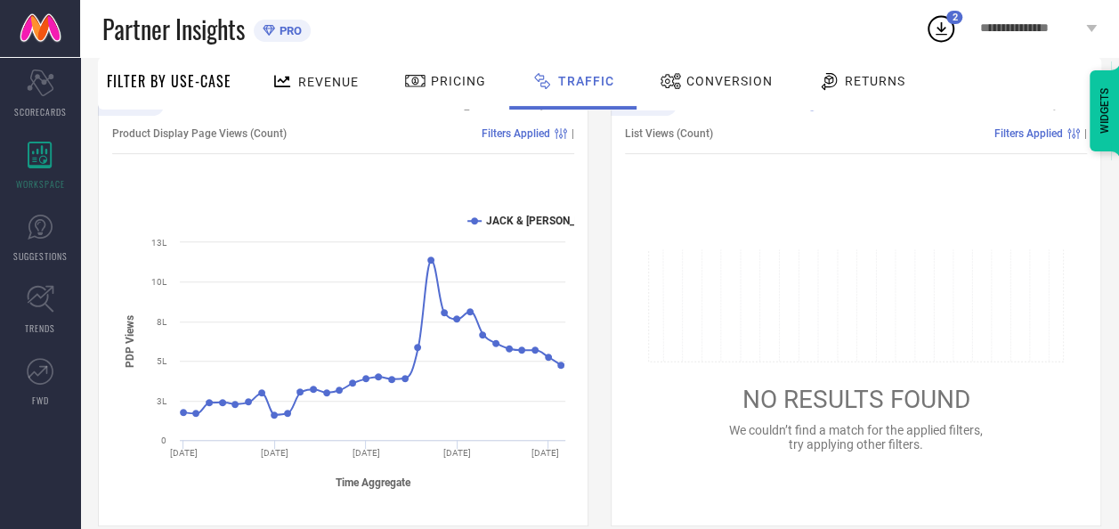
scroll to position [249, 0]
